Goal: Obtain resource: Obtain resource

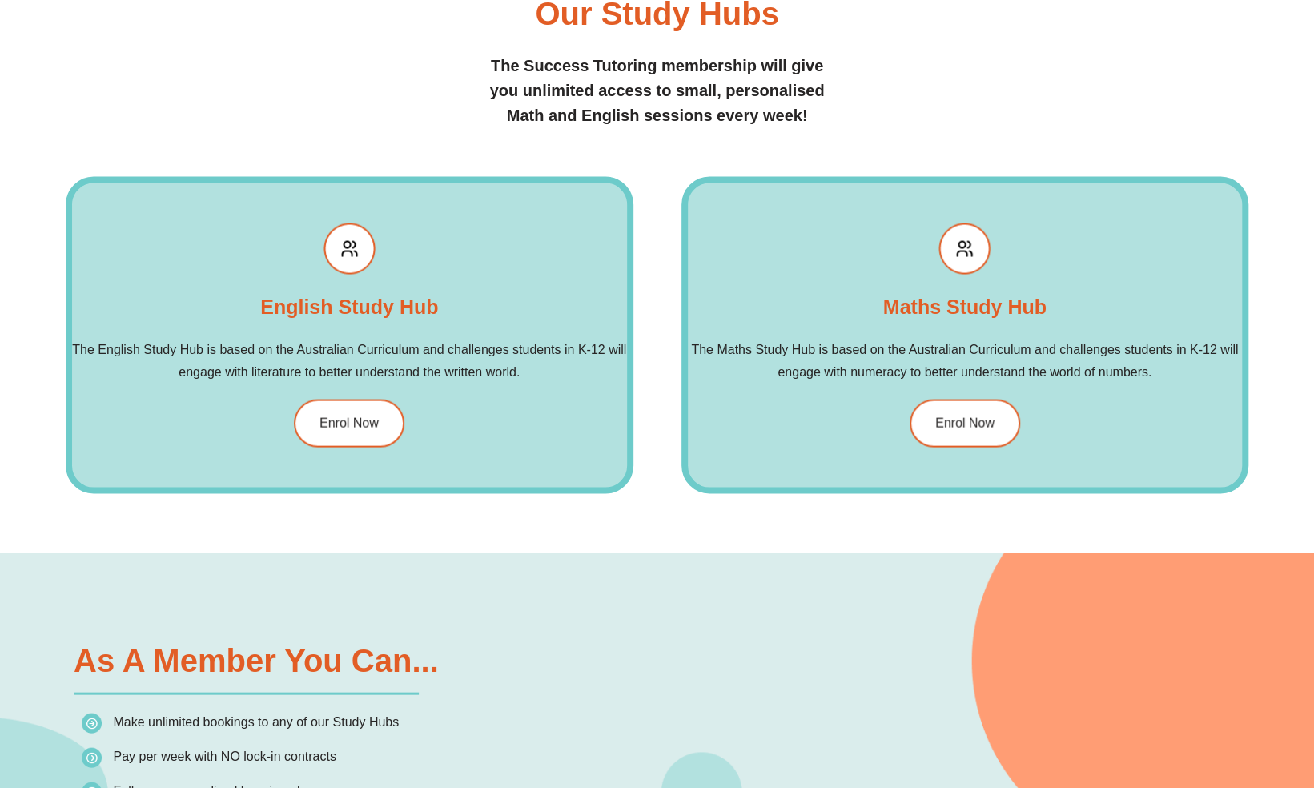
scroll to position [1842, 0]
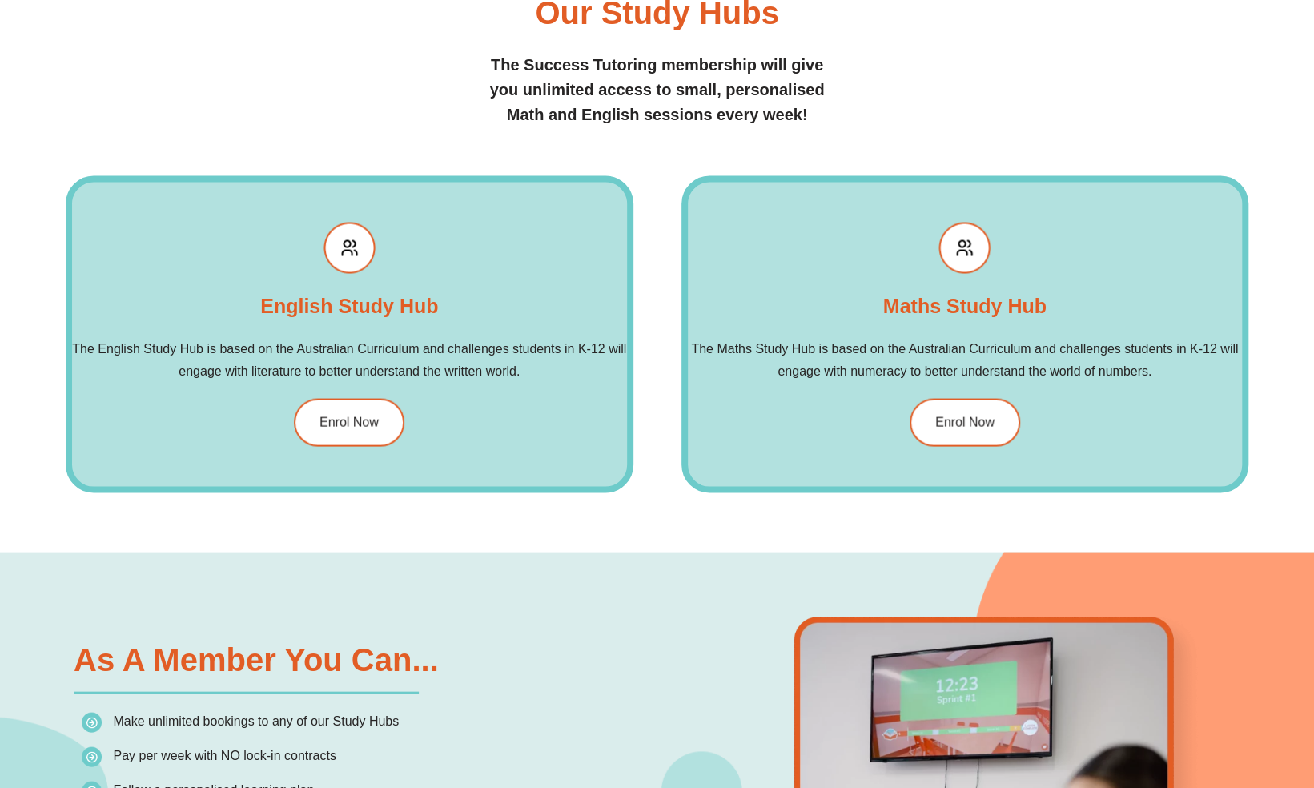
click at [919, 351] on h2 "The Maths Study Hub is based on the Australian Curriculum and challenges studen…" at bounding box center [965, 359] width 554 height 45
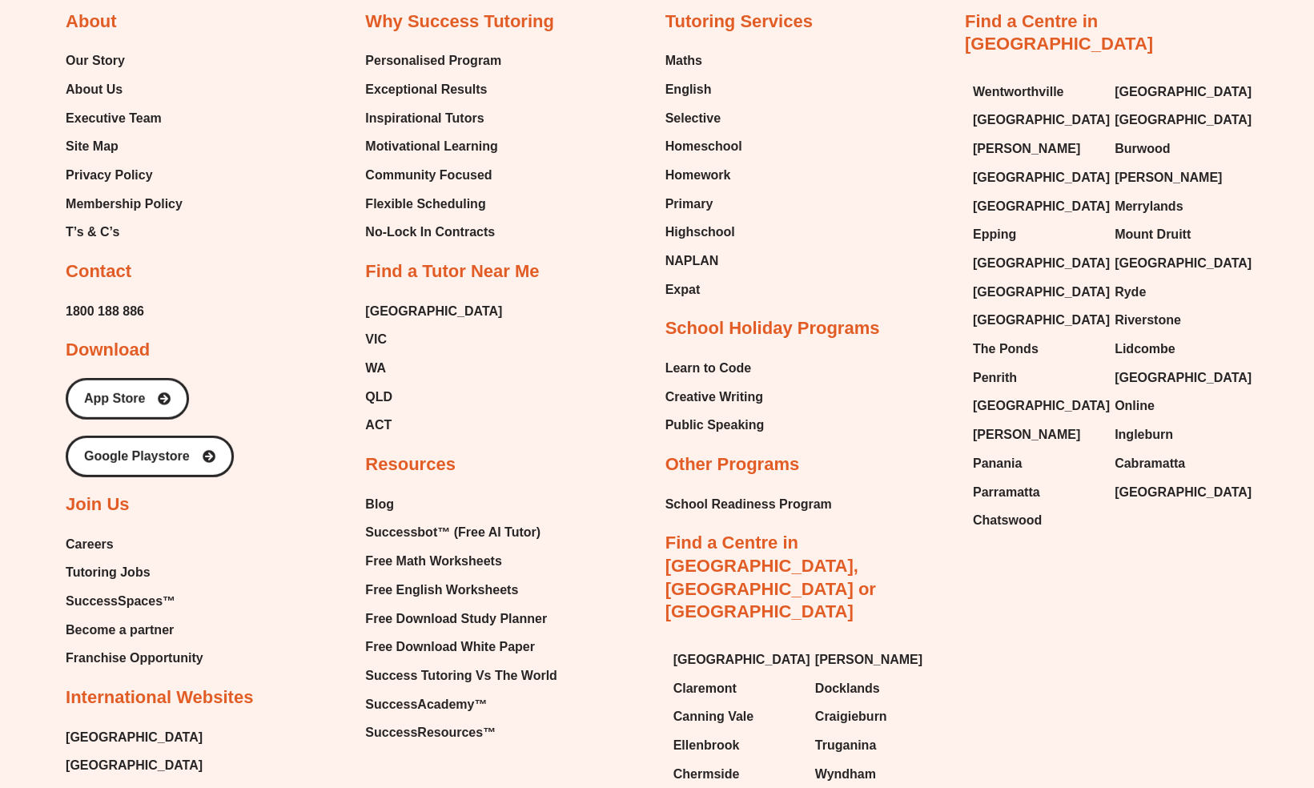
scroll to position [6762, 0]
click at [420, 549] on span "Free Math Worksheets" at bounding box center [433, 561] width 136 height 24
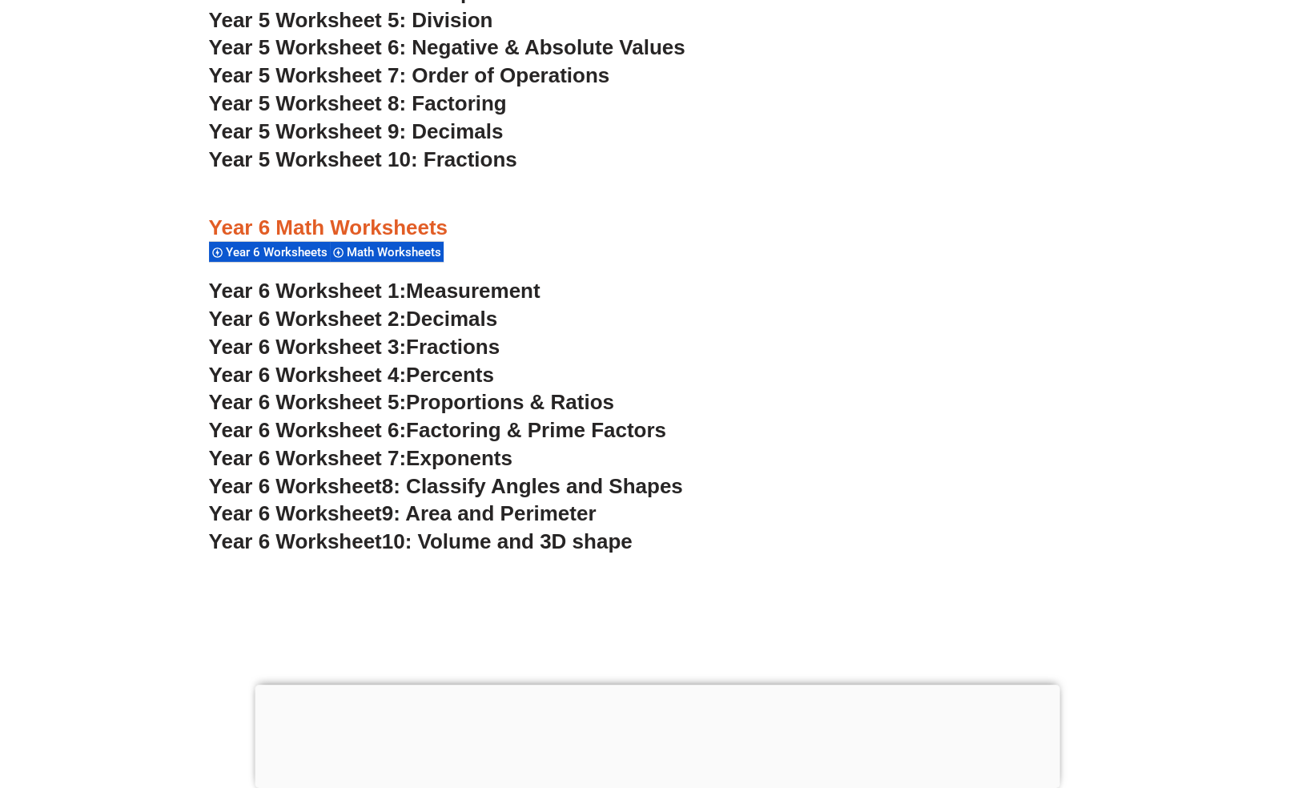
scroll to position [3562, 0]
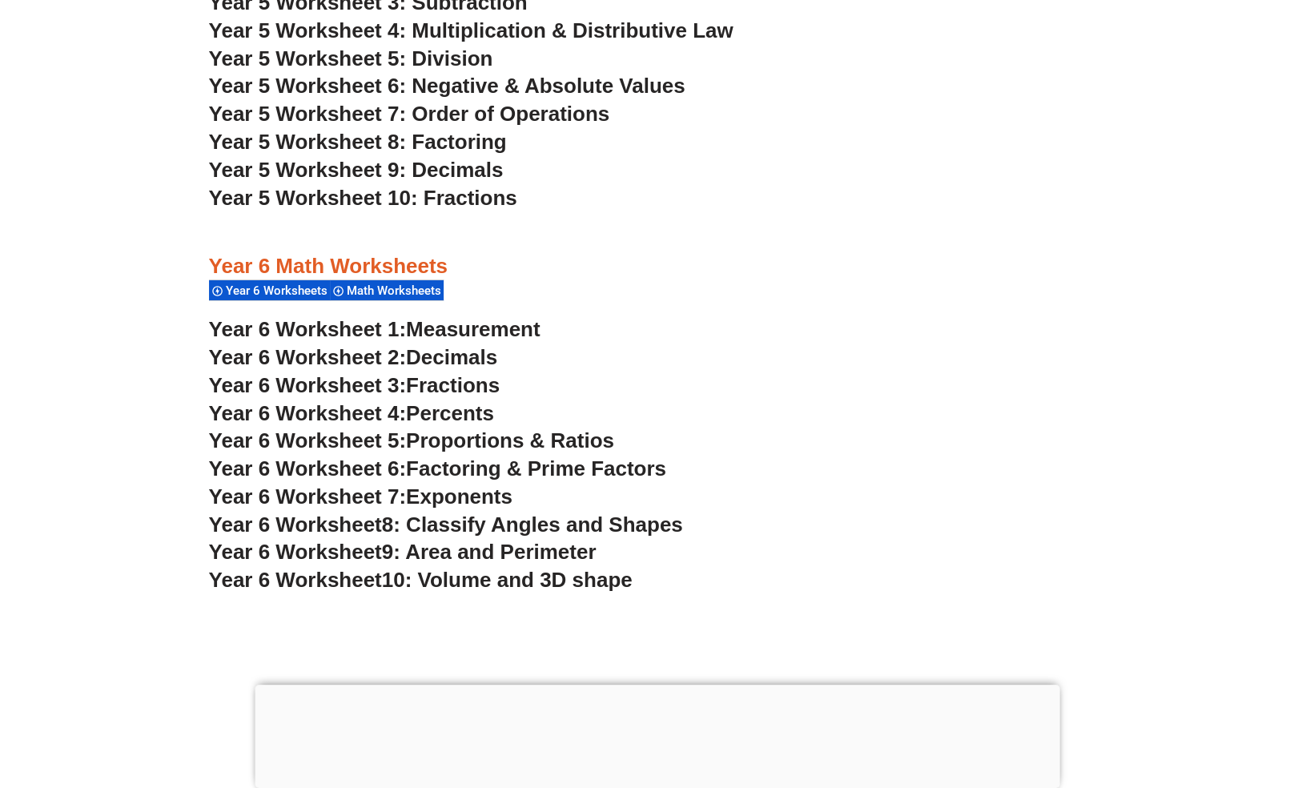
click at [469, 468] on span "Factoring & Prime Factors" at bounding box center [536, 469] width 260 height 24
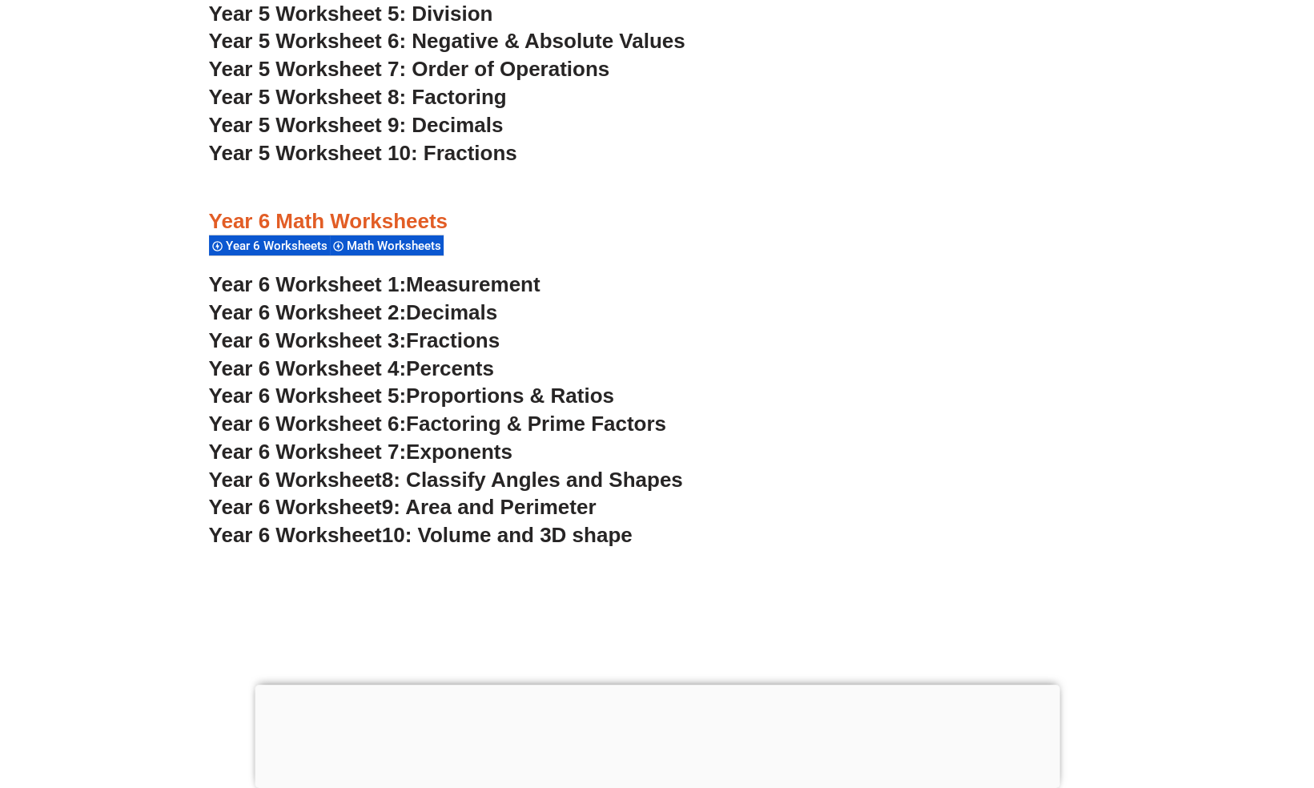
scroll to position [3609, 0]
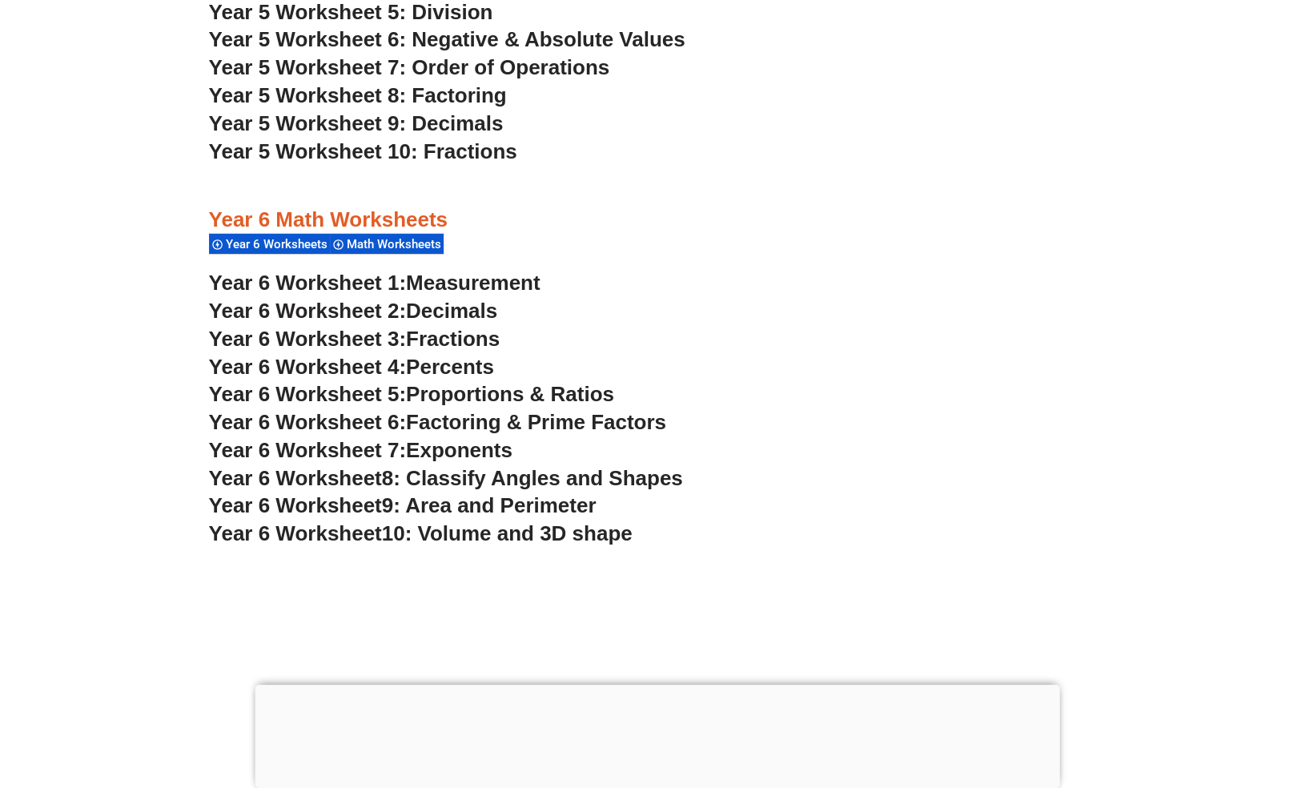
click at [452, 280] on span "Measurement" at bounding box center [473, 283] width 135 height 24
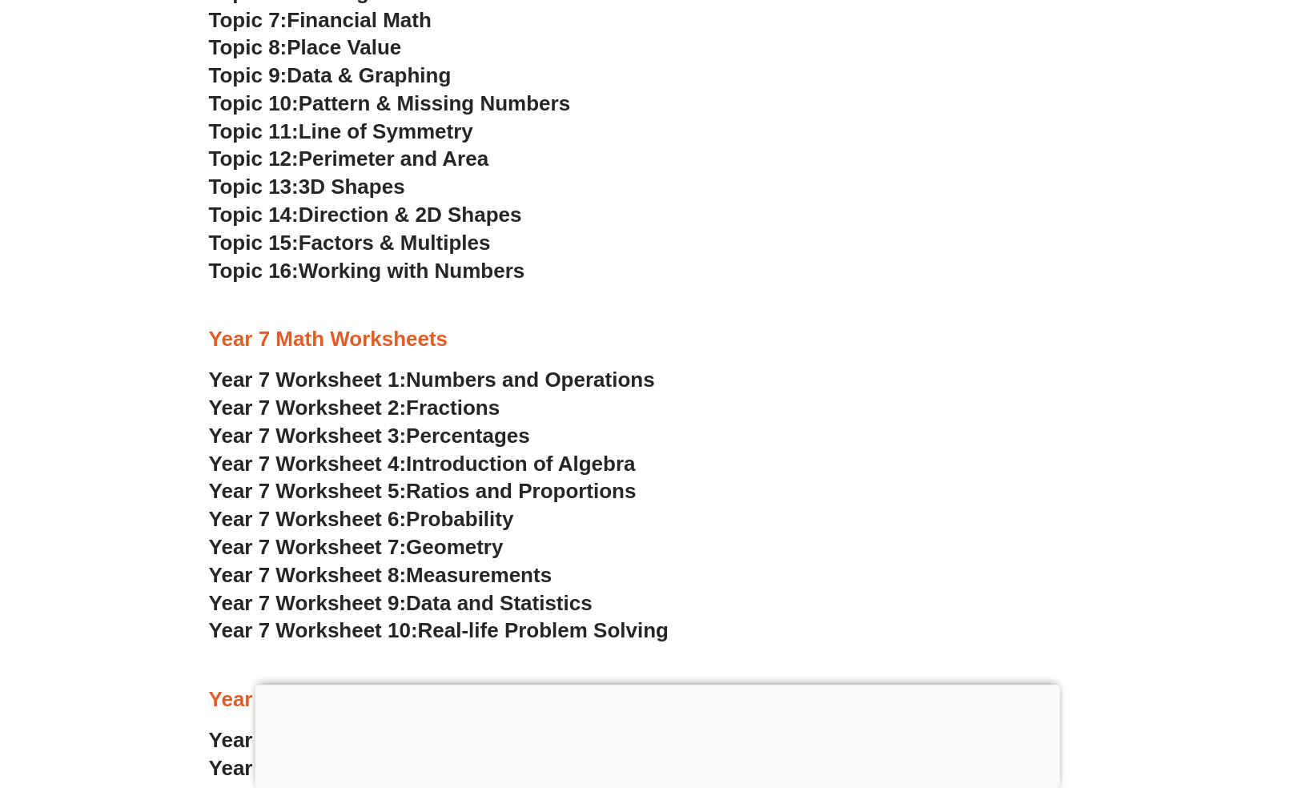
scroll to position [4645, 0]
click at [620, 465] on span "Introduction of Algebra" at bounding box center [520, 464] width 229 height 24
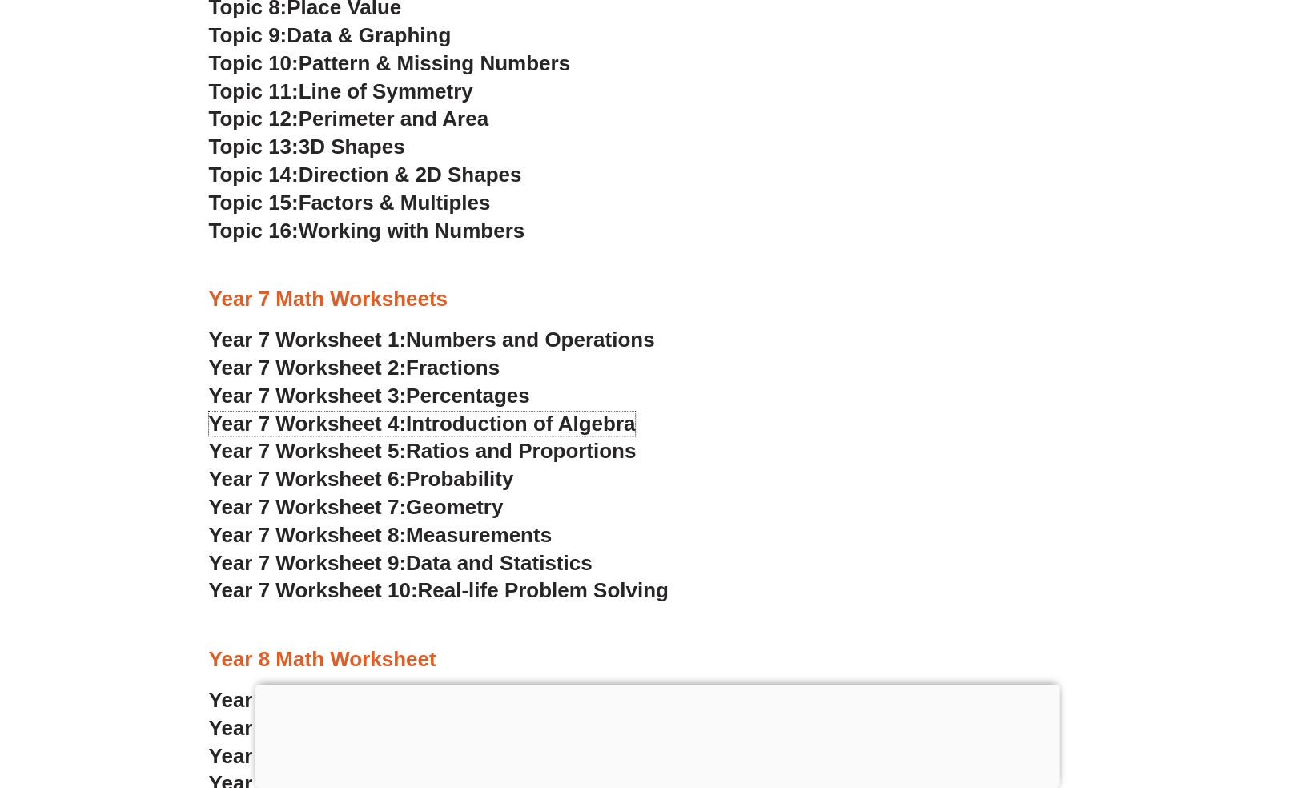
scroll to position [4685, 0]
click at [639, 343] on span "Numbers and Operations" at bounding box center [530, 340] width 248 height 24
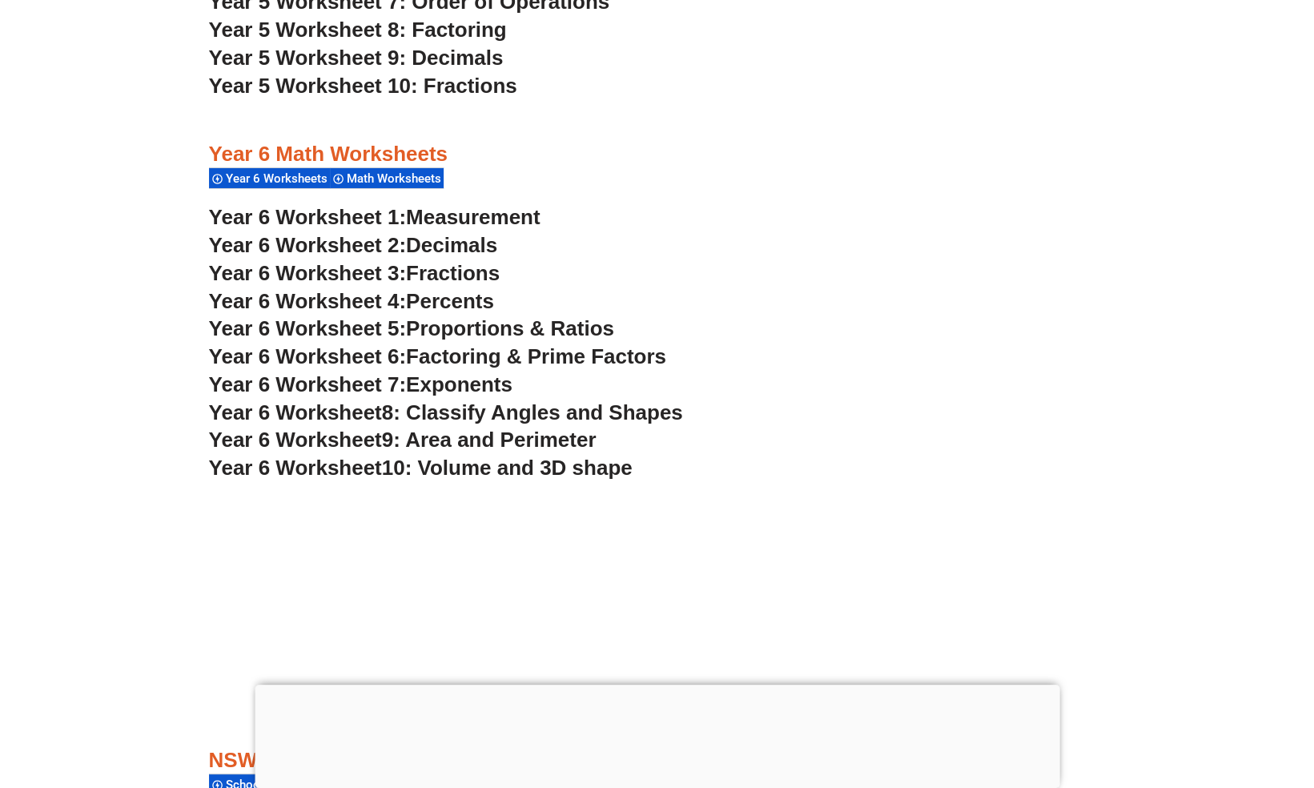
scroll to position [3673, 0]
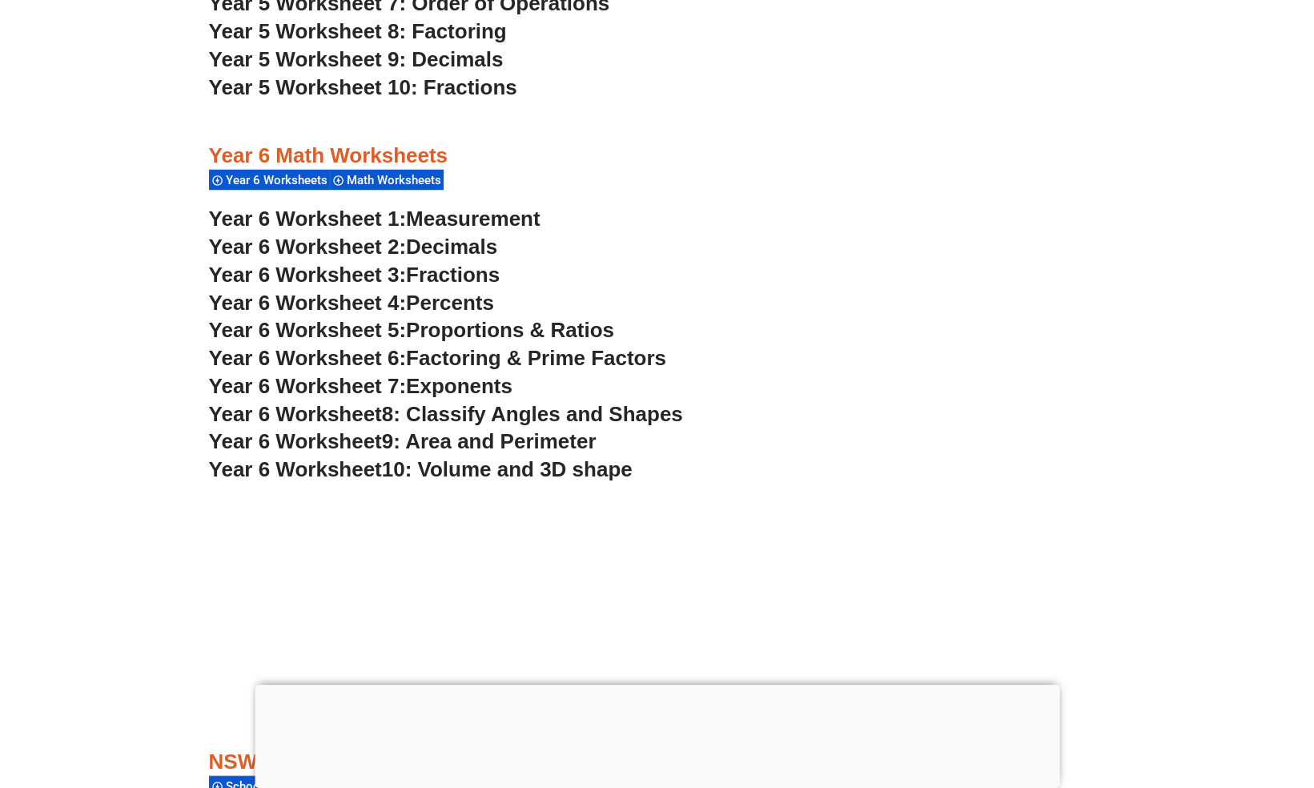
click at [467, 383] on span "Exponents" at bounding box center [459, 386] width 107 height 24
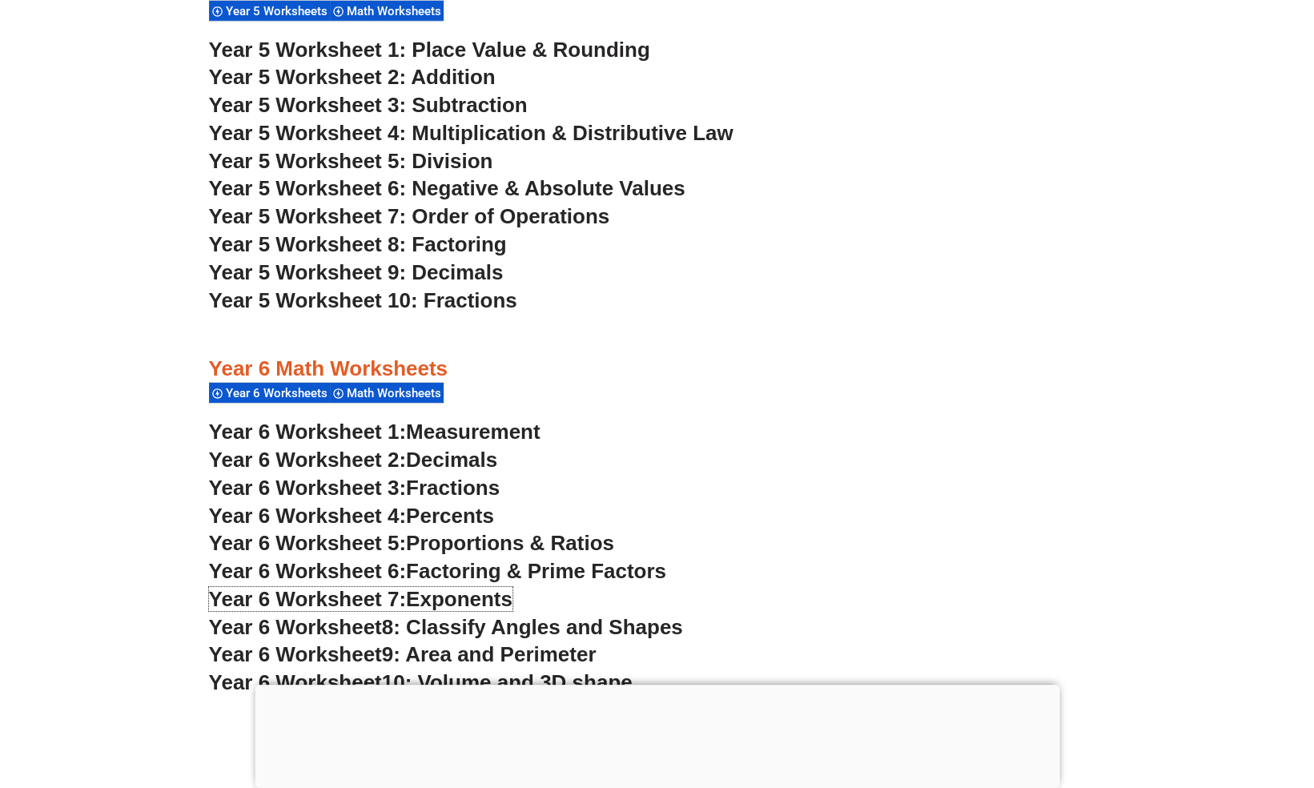
scroll to position [3449, 0]
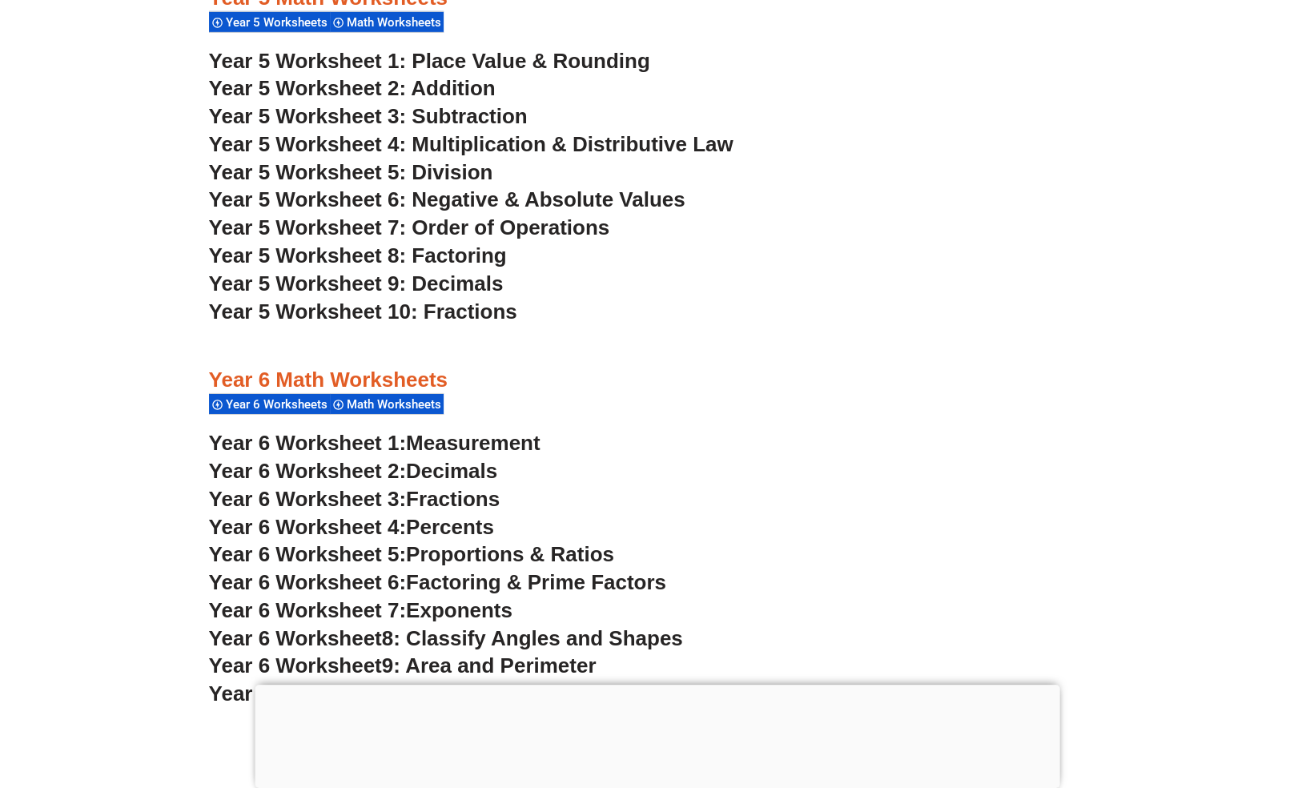
click at [489, 205] on span "Year 5 Worksheet 6: Negative & Absolute Values" at bounding box center [447, 199] width 477 height 24
click at [558, 232] on span "Year 5 Worksheet 7: Order of Operations" at bounding box center [409, 227] width 401 height 24
click at [483, 602] on span "Exponents" at bounding box center [459, 610] width 107 height 24
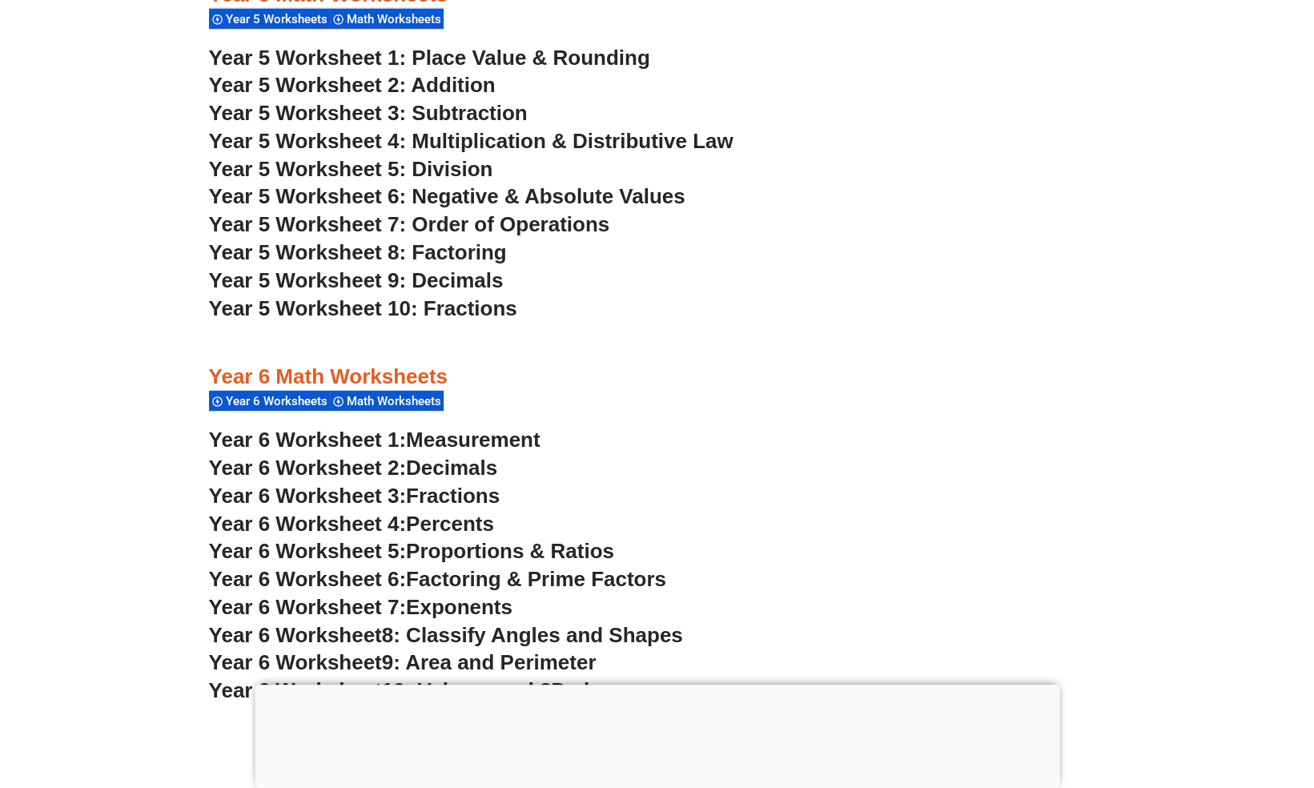
scroll to position [3453, 0]
